Goal: Communication & Community: Answer question/provide support

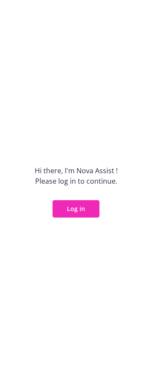
click at [76, 212] on button "Log in" at bounding box center [76, 208] width 47 height 17
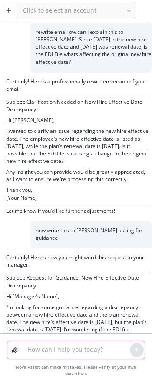
click at [46, 359] on textarea at bounding box center [76, 349] width 108 height 17
click at [11, 8] on icon "button" at bounding box center [8, 10] width 7 height 7
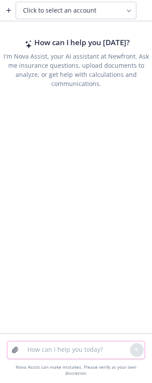
click at [65, 359] on textarea at bounding box center [76, 349] width 108 height 17
paste textarea "Hi [PERSON_NAME], Guardian can manually update the effective date to [DATE], bu…"
type textarea "rewrite email Hi [PERSON_NAME], Guardian can manually update the effective date…"
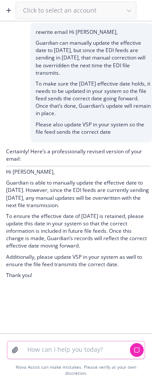
click at [81, 358] on textarea at bounding box center [76, 349] width 108 height 17
type textarea "simpler"
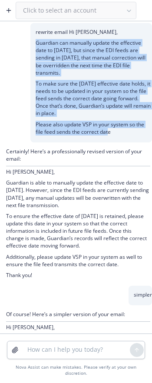
drag, startPoint x: 107, startPoint y: 133, endPoint x: 31, endPoint y: 43, distance: 117.1
click at [31, 43] on div "rewrite email Hi [PERSON_NAME], Guardian can manually update the effective date…" at bounding box center [91, 82] width 122 height 119
copy div "Guardian can manually update the effective date to [DATE], but since the EDI fe…"
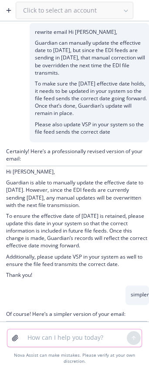
click at [80, 344] on textarea at bounding box center [74, 338] width 104 height 17
type textarea "r"
paste textarea "[PERSON_NAME] requested her new account to be credited, it will about 2-3 days …"
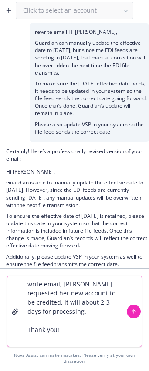
click at [61, 287] on textarea "write email, Cigna requested her new account to be credited, it will about 2-3 …" at bounding box center [74, 311] width 104 height 71
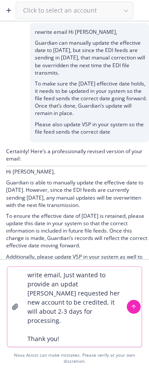
type textarea "write email, Just wanted to provide an update Cigna requested her new account t…"
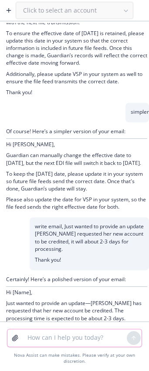
scroll to position [229, 0]
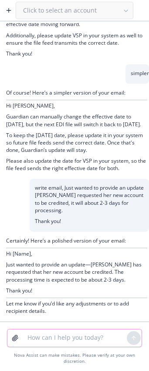
click at [30, 338] on textarea at bounding box center [74, 338] width 104 height 17
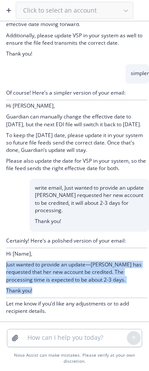
drag, startPoint x: 29, startPoint y: 290, endPoint x: 0, endPoint y: 266, distance: 37.9
click at [0, 266] on div "Certainly! Here’s a polished version of your email: Hi [Name], Just wanted to p…" at bounding box center [74, 277] width 149 height 90
copy div "Just wanted to provide an update—Cigna has requested that her new account be cr…"
click at [5, 5] on button "button" at bounding box center [9, 10] width 14 height 14
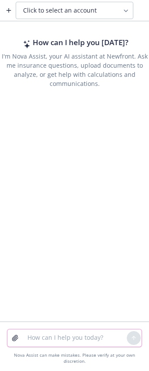
click at [29, 337] on textarea at bounding box center [74, 338] width 104 height 17
paste textarea "Just wanted to provide an update—Cigna has requested that her new account be cr…"
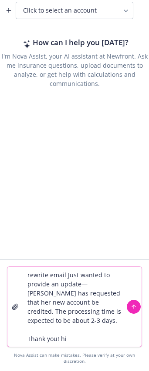
paste textarea "Just wanted to provide an update—Cigna has requested that her new account be cr…"
type textarea "rewrite email Just wanted to provide an update—Cigna has requested that her new…"
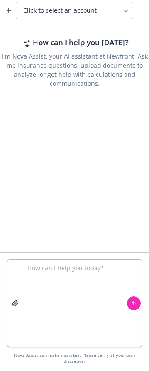
scroll to position [0, 0]
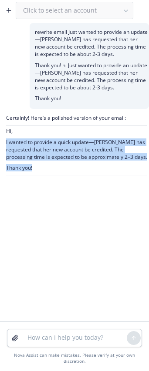
drag, startPoint x: 38, startPoint y: 167, endPoint x: 3, endPoint y: 143, distance: 41.6
click at [3, 143] on div "Certainly! Here’s a polished version of your email: Hi, I wanted to provide a q…" at bounding box center [74, 145] width 149 height 72
copy div "I wanted to provide a quick update—Cigna has requested that her new account be …"
